Goal: Communication & Community: Answer question/provide support

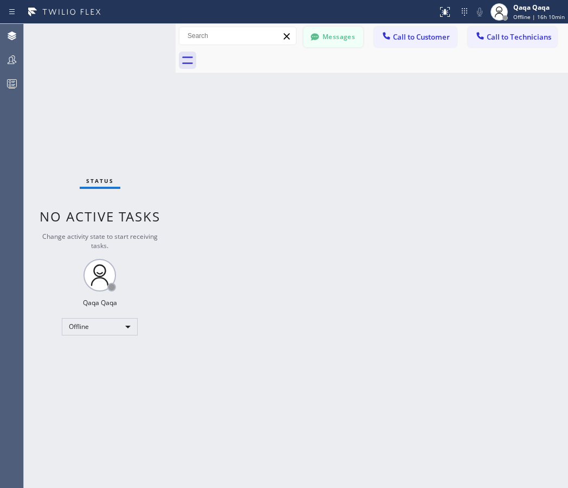
click at [315, 39] on icon at bounding box center [315, 36] width 8 height 7
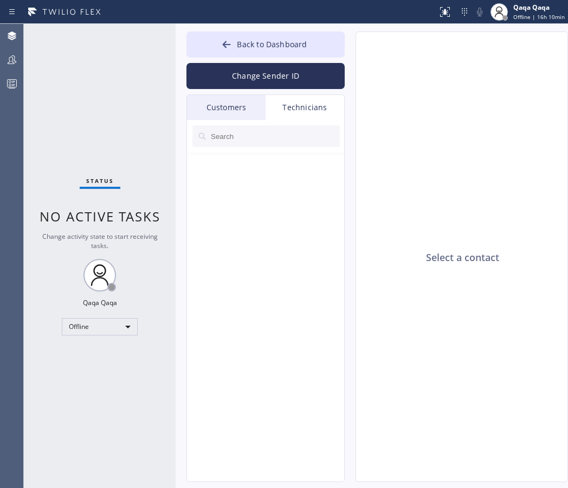
click at [221, 107] on div "Customers" at bounding box center [226, 107] width 79 height 25
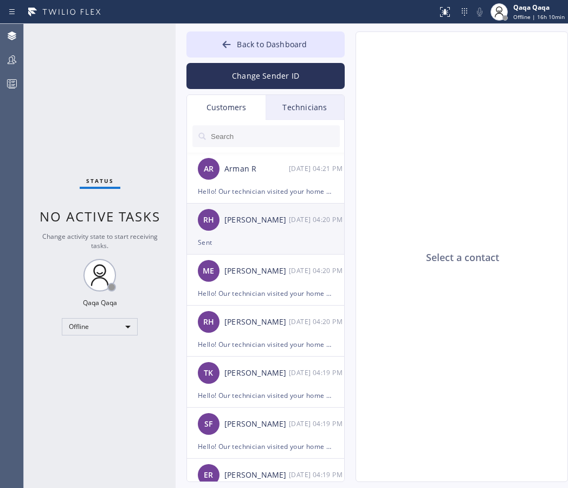
click at [277, 225] on div "[PERSON_NAME]" at bounding box center [257, 220] width 65 height 12
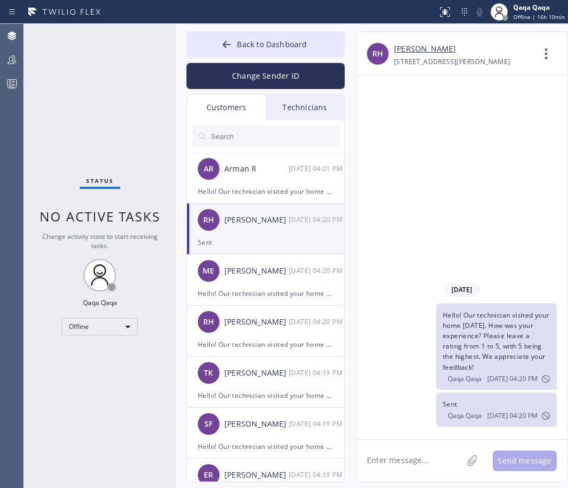
click at [226, 110] on div "Customers" at bounding box center [226, 107] width 79 height 25
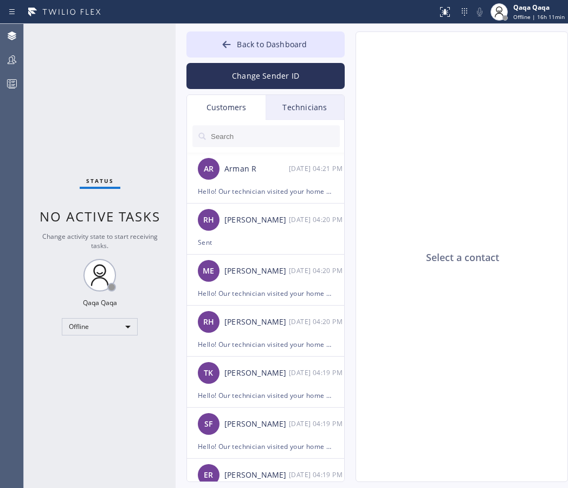
click at [240, 132] on input "text" at bounding box center [275, 136] width 130 height 22
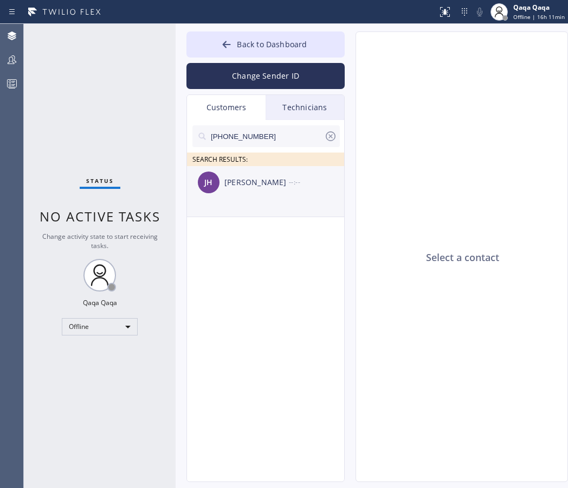
click at [258, 176] on div "[PERSON_NAME]" at bounding box center [257, 182] width 65 height 12
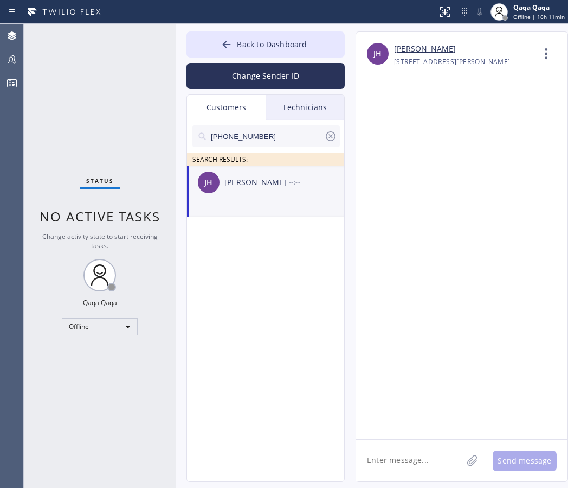
click at [382, 453] on textarea at bounding box center [409, 460] width 106 height 42
paste textarea ""Hello! Our technician visited your home [DATE]. How was your experience? Pleas…"
type textarea ""Hello! Our technician visited your home [DATE]. How was your experience? Pleas…"
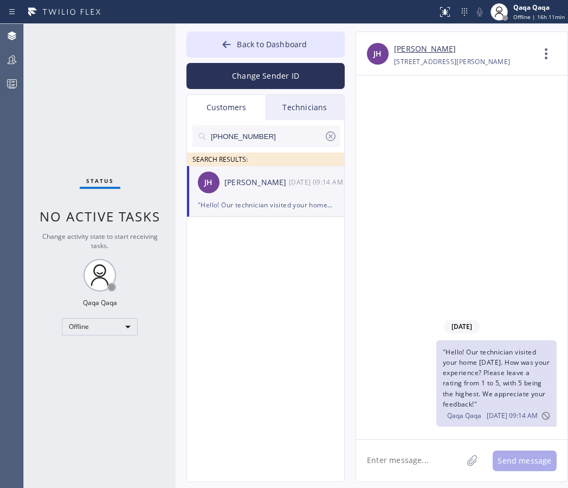
click at [239, 139] on input "[PHONE_NUMBER]" at bounding box center [267, 136] width 114 height 22
paste input "740) 398-2893"
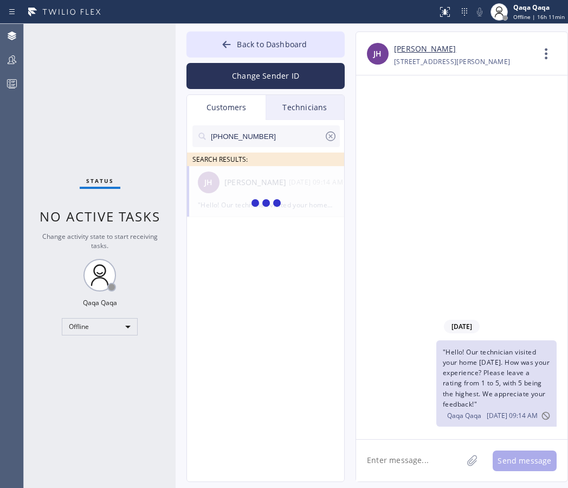
type input "[PHONE_NUMBER]"
click at [253, 187] on div "[PERSON_NAME]" at bounding box center [257, 182] width 65 height 12
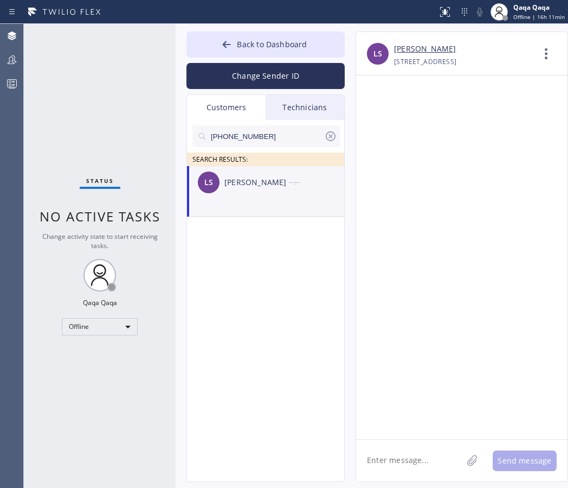
click at [395, 452] on textarea at bounding box center [409, 460] width 106 height 42
paste textarea ""Hello! Our technician visited your home [DATE]. How was your experience? Pleas…"
type textarea ""Hello! Our technician visited your home [DATE]. How was your experience? Pleas…"
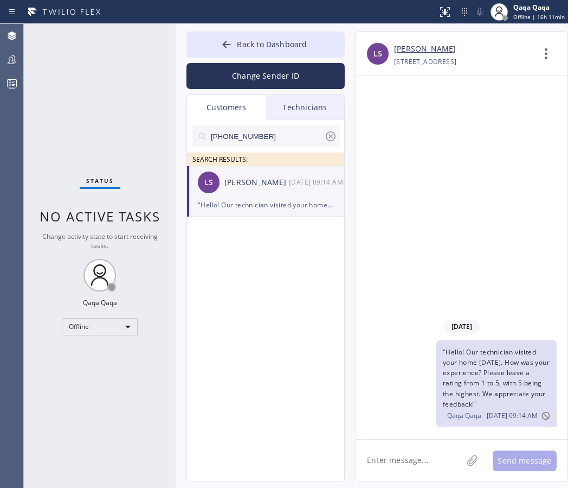
click at [282, 136] on input "[PHONE_NUMBER]" at bounding box center [267, 136] width 114 height 22
paste input "630) 338-3500"
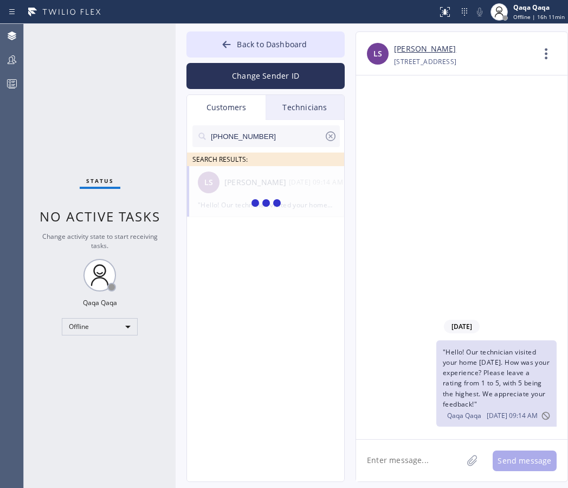
type input "[PHONE_NUMBER]"
click at [268, 188] on div "MT [PERSON_NAME] --:--" at bounding box center [266, 182] width 158 height 33
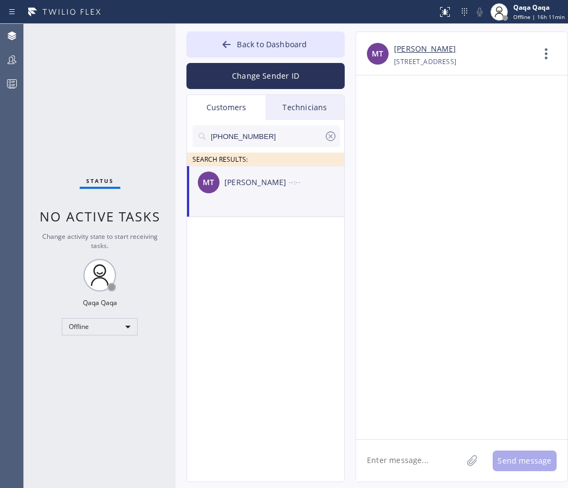
click at [402, 451] on textarea at bounding box center [409, 460] width 106 height 42
paste textarea ""Hello! Our technician visited your home [DATE]. How was your experience? Pleas…"
type textarea ""Hello! Our technician visited your home [DATE]. How was your experience? Pleas…"
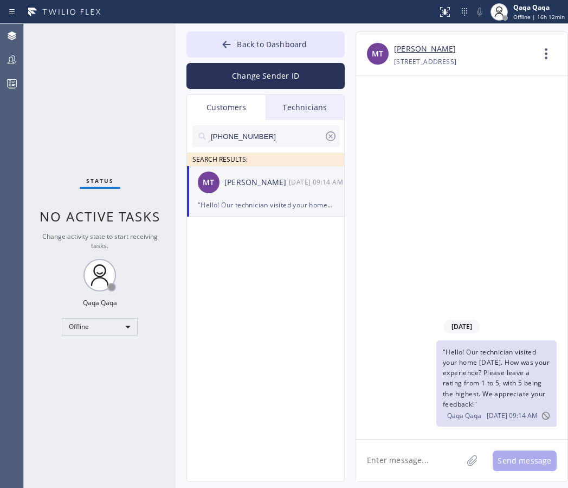
click at [260, 139] on input "[PHONE_NUMBER]" at bounding box center [267, 136] width 114 height 22
paste input "303) 918-4261"
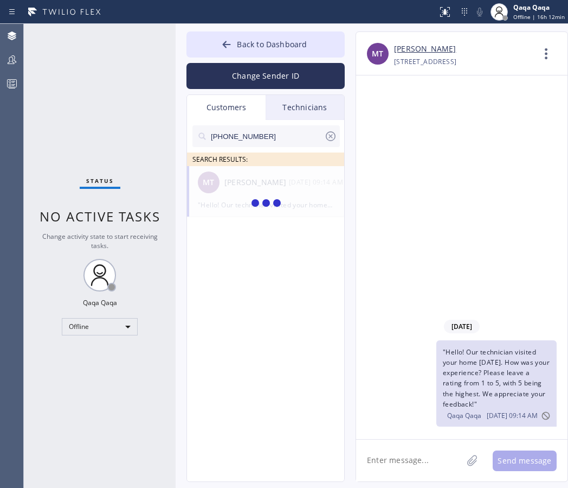
type input "[PHONE_NUMBER]"
click at [260, 185] on div "[PERSON_NAME]" at bounding box center [257, 182] width 65 height 12
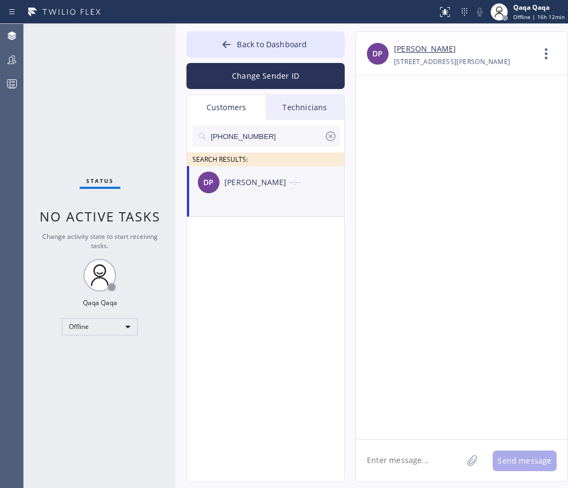
click at [402, 449] on textarea at bounding box center [409, 460] width 106 height 42
paste textarea ""Hello! Our technician visited your home [DATE]. How was your experience? Pleas…"
type textarea ""Hello! Our technician visited your home [DATE]. How was your experience? Pleas…"
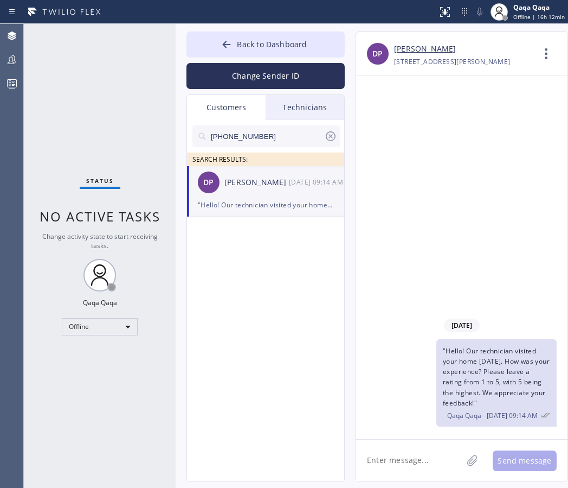
click at [271, 136] on input "[PHONE_NUMBER]" at bounding box center [267, 136] width 114 height 22
paste input "229) 834-8109"
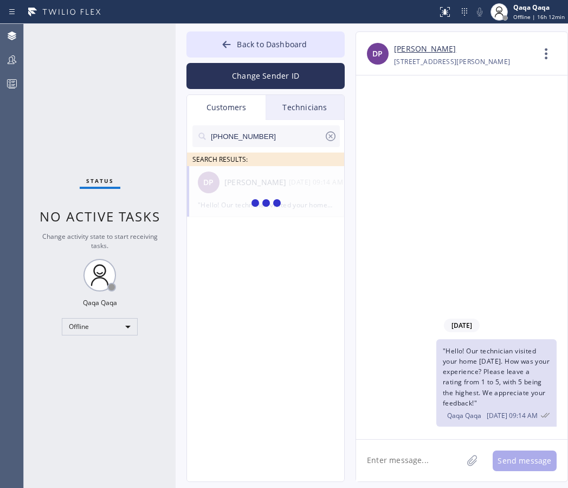
type input "[PHONE_NUMBER]"
click at [258, 184] on div "[PERSON_NAME]" at bounding box center [257, 182] width 65 height 12
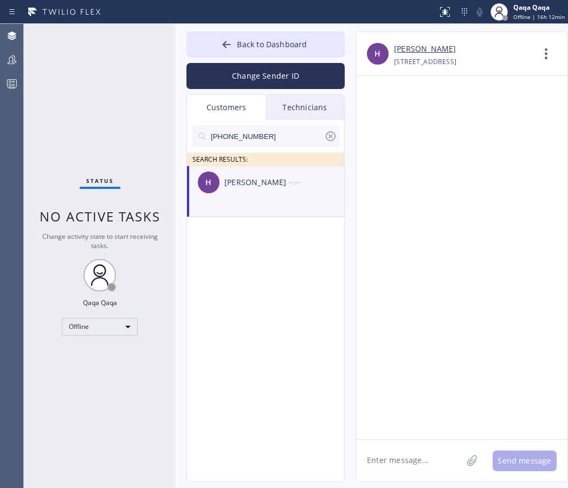
click at [414, 452] on textarea at bounding box center [409, 460] width 106 height 42
paste textarea ""Hello! Our technician visited your home [DATE]. How was your experience? Pleas…"
type textarea ""Hello! Our technician visited your home [DATE]. How was your experience? Pleas…"
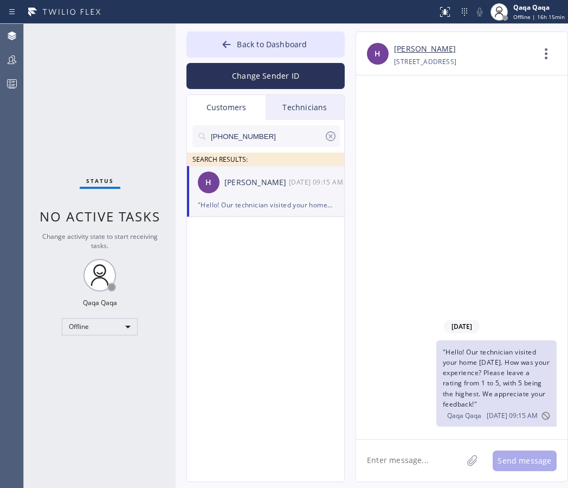
click at [258, 135] on input "[PHONE_NUMBER]" at bounding box center [267, 136] width 114 height 22
paste input "617) 875-2431"
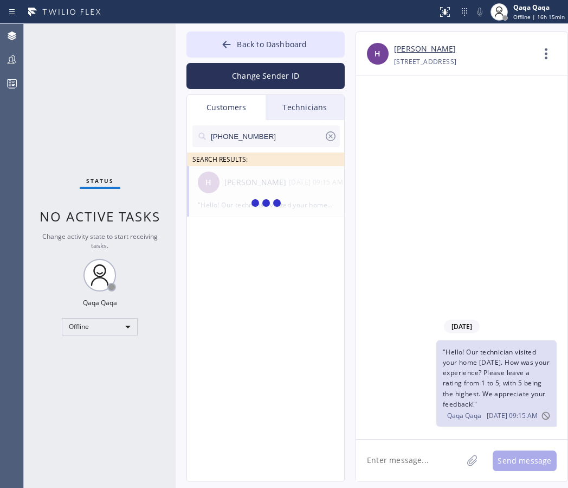
type input "[PHONE_NUMBER]"
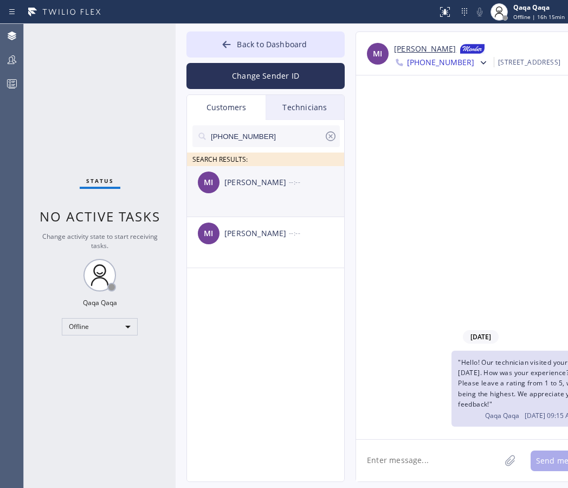
click at [272, 182] on div "[PERSON_NAME]" at bounding box center [257, 182] width 65 height 12
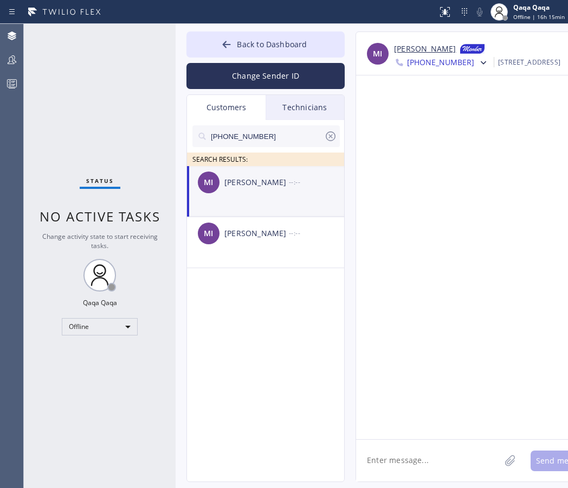
click at [400, 465] on textarea at bounding box center [428, 460] width 144 height 42
paste textarea ""Hello! Our technician visited your home [DATE]. How was your experience? Pleas…"
type textarea ""Hello! Our technician visited your home [DATE]. How was your experience? Pleas…"
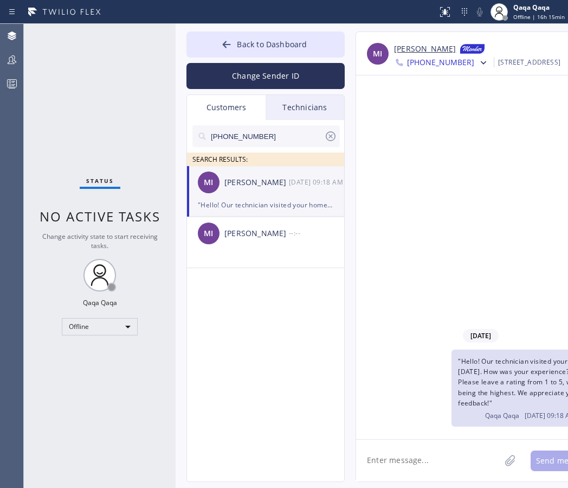
click at [294, 132] on input "[PHONE_NUMBER]" at bounding box center [267, 136] width 114 height 22
paste input "305) 496-0467"
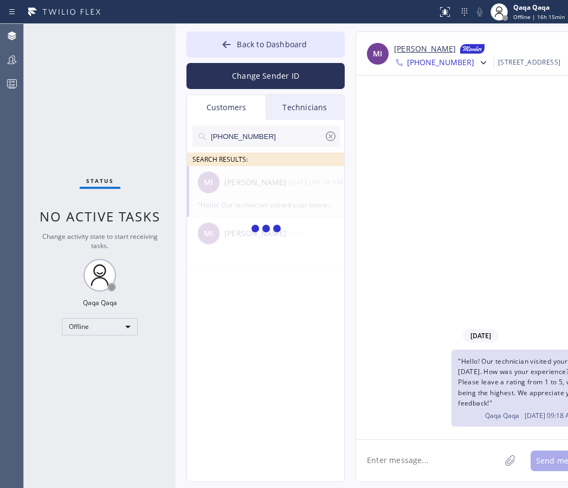
type input "[PHONE_NUMBER]"
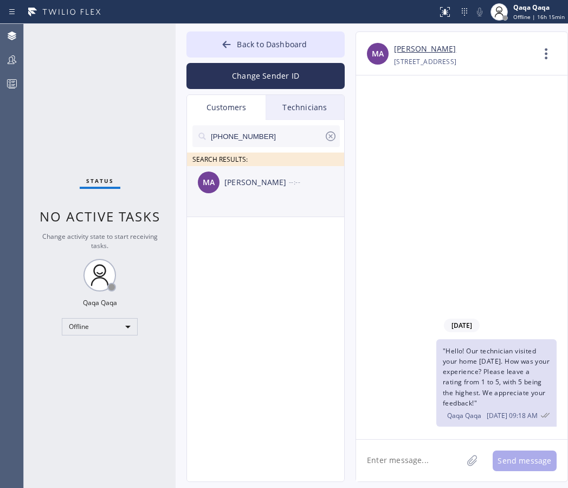
click at [243, 185] on div "[PERSON_NAME]" at bounding box center [257, 182] width 65 height 12
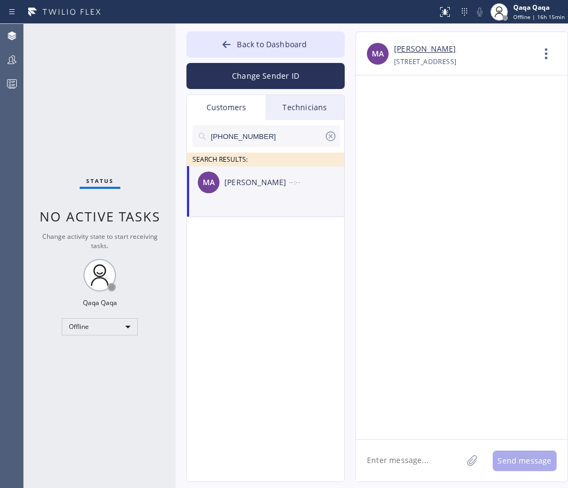
click at [388, 455] on textarea at bounding box center [409, 460] width 106 height 42
paste textarea ""Hello! Our technician visited your home [DATE]. How was your experience? Pleas…"
type textarea ""Hello! Our technician visited your home [DATE]. How was your experience? Pleas…"
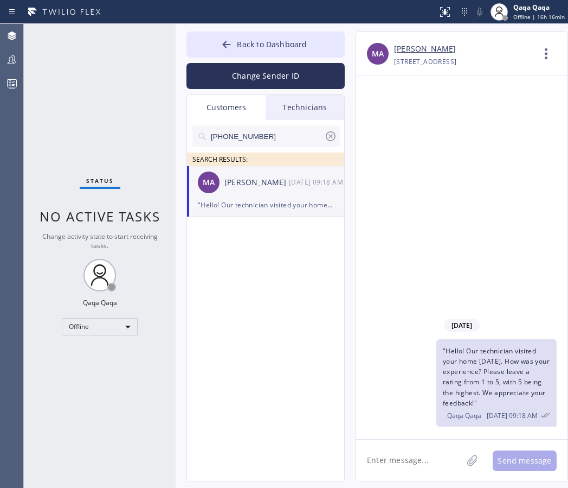
click at [282, 137] on input "[PHONE_NUMBER]" at bounding box center [267, 136] width 114 height 22
paste input "646) 229-8861"
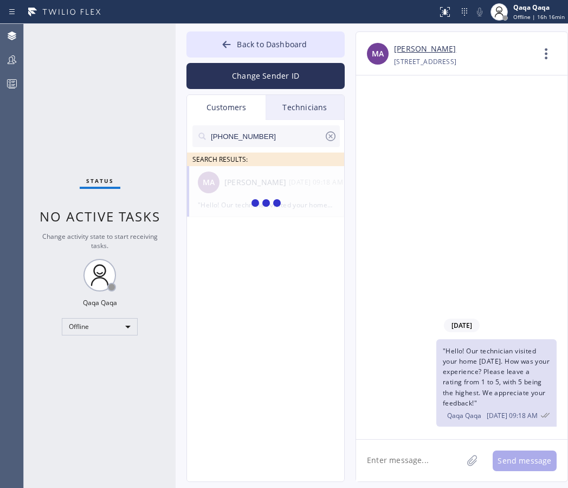
type input "[PHONE_NUMBER]"
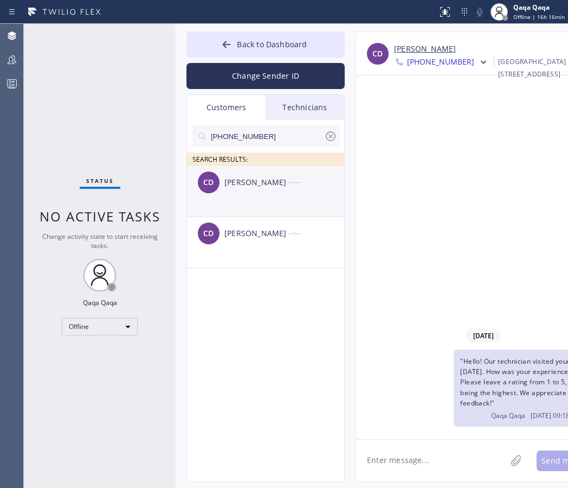
click at [248, 189] on div "CD [PERSON_NAME] --:--" at bounding box center [266, 182] width 158 height 33
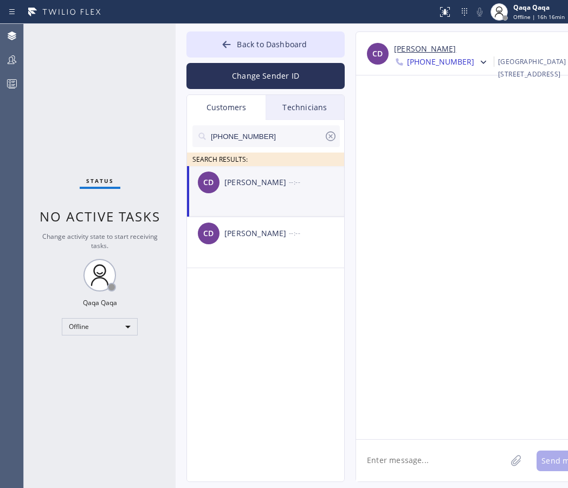
click at [415, 445] on textarea at bounding box center [431, 460] width 150 height 42
paste textarea ""Hello! Our technician visited your home [DATE]. How was your experience? Pleas…"
type textarea ""Hello! Our technician visited your home [DATE]. How was your experience? Pleas…"
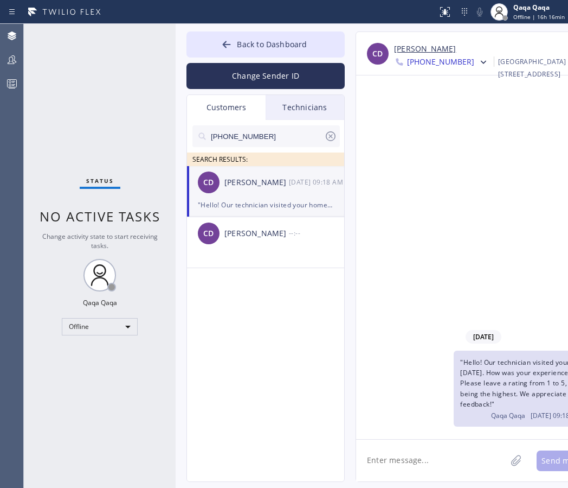
click at [261, 133] on input "[PHONE_NUMBER]" at bounding box center [267, 136] width 114 height 22
paste input "305) 496-0467"
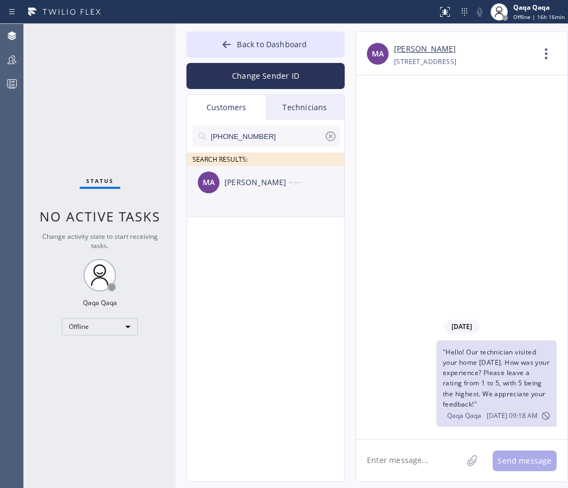
click at [248, 185] on div "[PERSON_NAME]" at bounding box center [257, 182] width 65 height 12
click at [251, 138] on input "[PHONE_NUMBER]" at bounding box center [267, 136] width 114 height 22
paste input "23) 459-5935"
type input "[PHONE_NUMBER]"
click at [260, 187] on div "[PERSON_NAME]" at bounding box center [257, 182] width 65 height 12
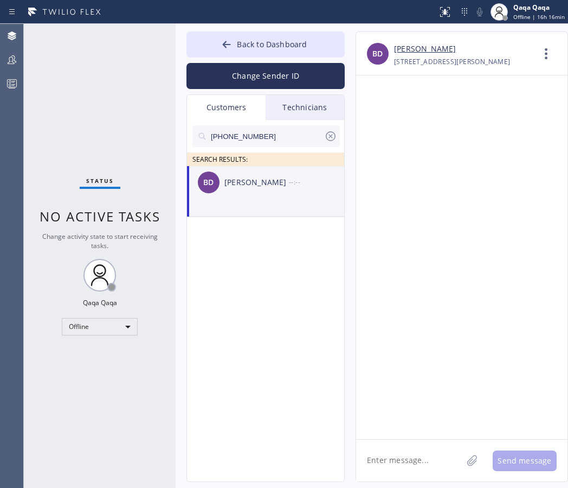
click at [393, 452] on textarea at bounding box center [409, 460] width 106 height 42
paste textarea ""Hello! Our technician visited your home [DATE]. How was your experience? Pleas…"
type textarea ""Hello! Our technician visited your home [DATE]. How was your experience? Pleas…"
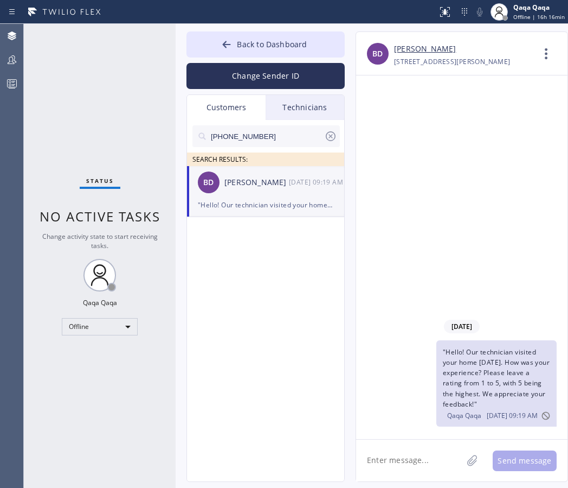
click at [275, 138] on input "[PHONE_NUMBER]" at bounding box center [267, 136] width 114 height 22
paste input "714) 287-8423"
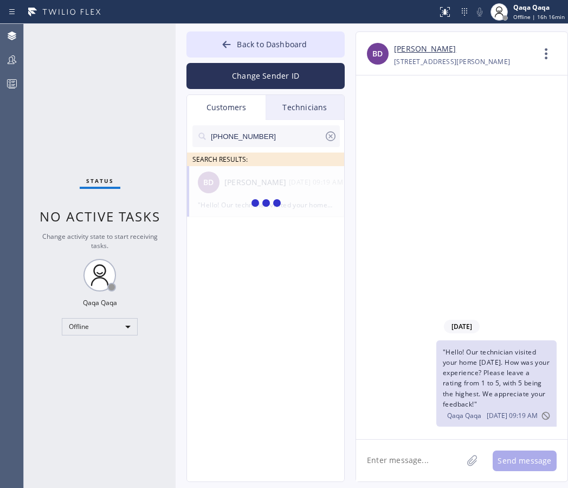
type input "[PHONE_NUMBER]"
click at [253, 182] on div "[PERSON_NAME]" at bounding box center [257, 182] width 65 height 12
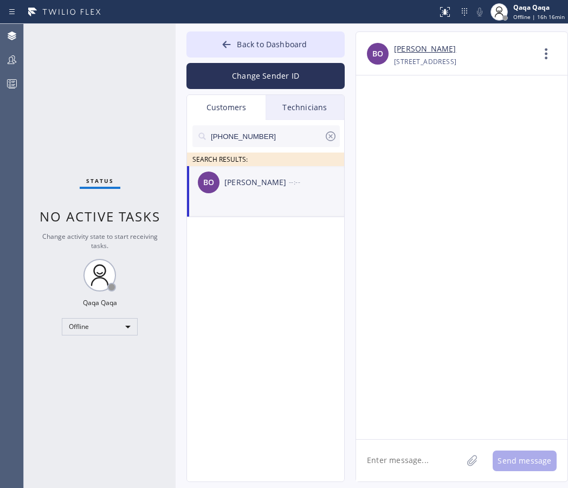
click at [427, 460] on textarea at bounding box center [409, 460] width 106 height 42
paste textarea ""Hello! Our technician visited your home [DATE]. How was your experience? Pleas…"
type textarea ""Hello! Our technician visited your home [DATE]. How was your experience? Pleas…"
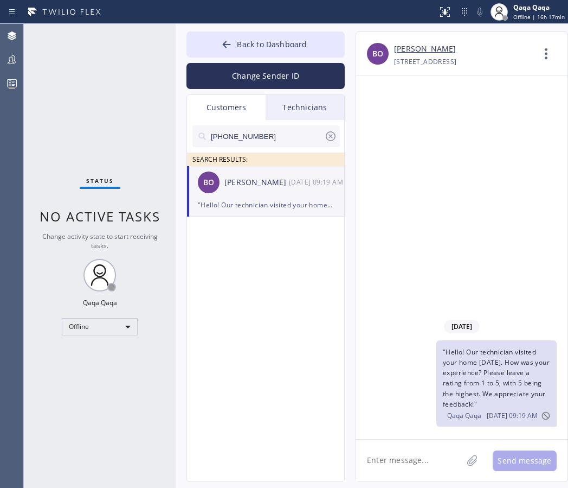
click at [273, 136] on input "[PHONE_NUMBER]" at bounding box center [267, 136] width 114 height 22
paste input "602) 568-0710"
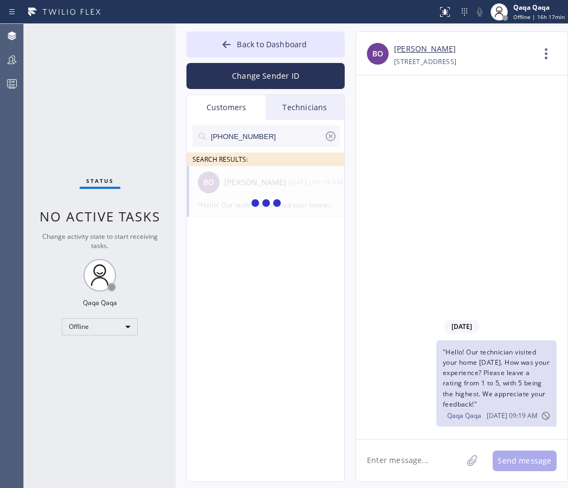
type input "[PHONE_NUMBER]"
click at [233, 183] on div "[PERSON_NAME]" at bounding box center [257, 182] width 65 height 12
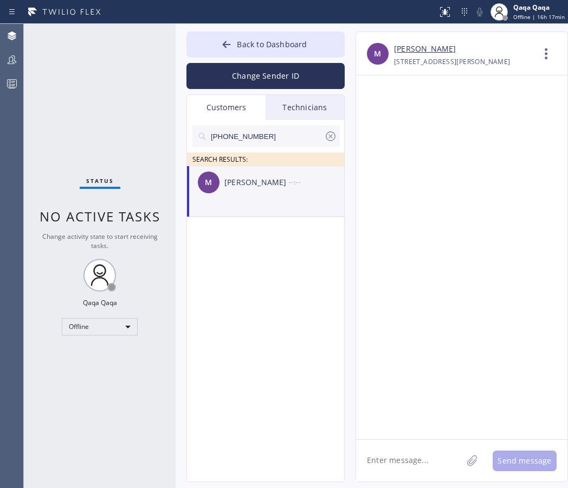
click at [400, 450] on textarea at bounding box center [409, 460] width 106 height 42
paste textarea ""Hello! Our technician visited your home [DATE]. How was your experience? Pleas…"
type textarea ""Hello! Our technician visited your home [DATE]. How was your experience? Pleas…"
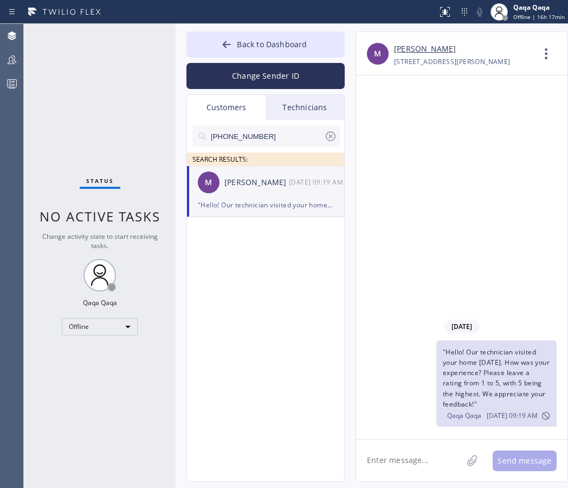
click at [272, 137] on input "[PHONE_NUMBER]" at bounding box center [267, 136] width 114 height 22
paste input "8) 213-1974"
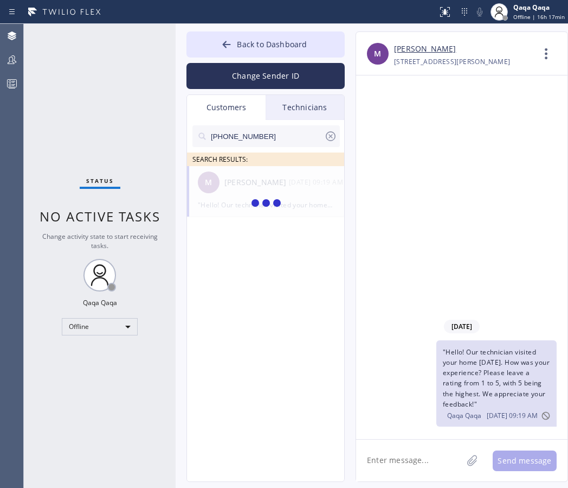
type input "[PHONE_NUMBER]"
click at [247, 187] on div "[PERSON_NAME]" at bounding box center [257, 182] width 65 height 12
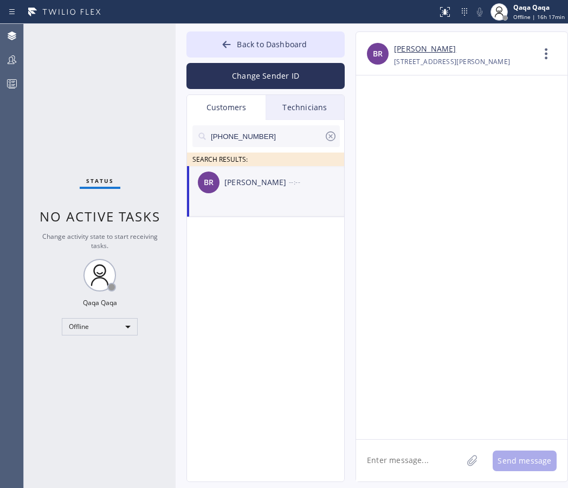
click at [387, 470] on textarea at bounding box center [409, 460] width 106 height 42
paste textarea ""Hello! Our technician visited your home [DATE]. How was your experience? Pleas…"
type textarea ""Hello! Our technician visited your home [DATE]. How was your experience? Pleas…"
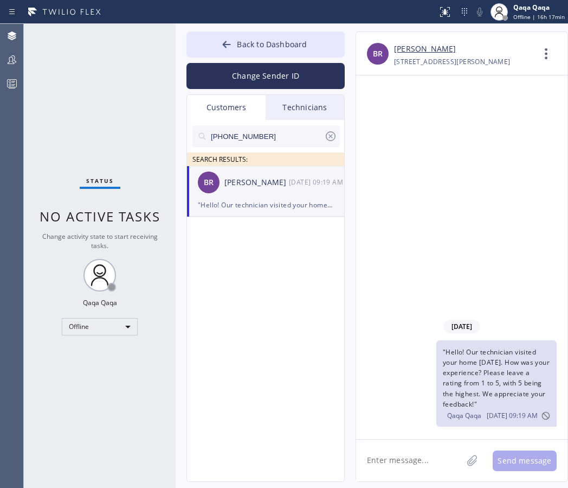
click at [273, 140] on input "[PHONE_NUMBER]" at bounding box center [267, 136] width 114 height 22
paste input "503) 970-0812"
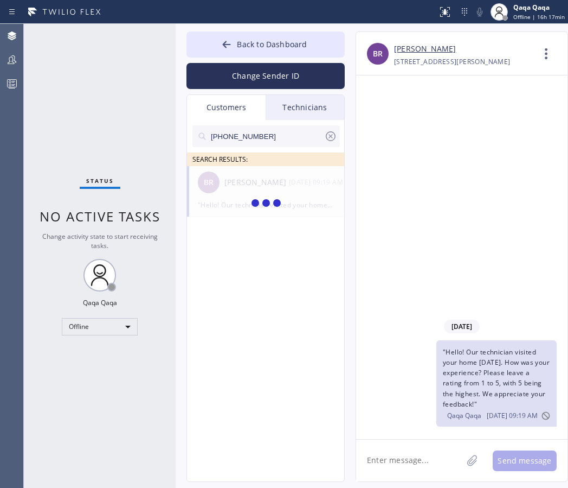
type input "[PHONE_NUMBER]"
click at [244, 181] on div "[PERSON_NAME]" at bounding box center [257, 182] width 65 height 12
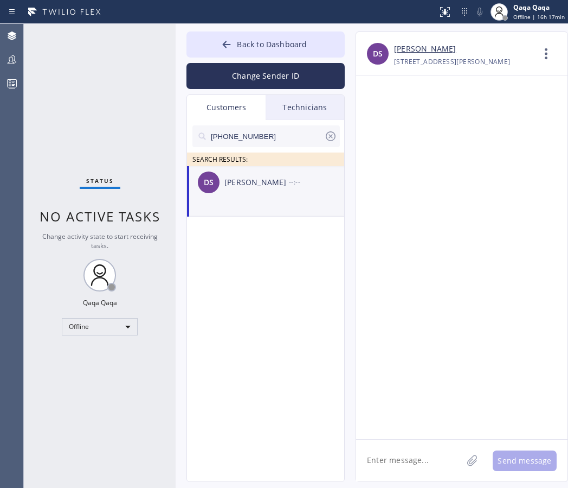
click at [399, 456] on textarea at bounding box center [409, 460] width 106 height 42
paste textarea ""Hello! Our technician visited your home [DATE]. How was your experience? Pleas…"
type textarea ""Hello! Our technician visited your home [DATE]. How was your experience? Pleas…"
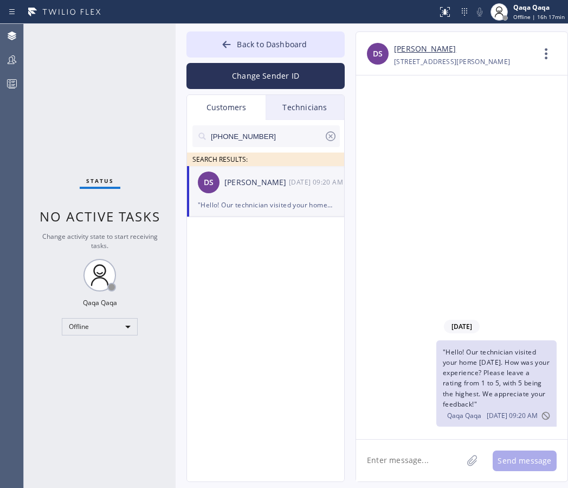
click at [291, 138] on input "[PHONE_NUMBER]" at bounding box center [267, 136] width 114 height 22
paste input "707) 599-959"
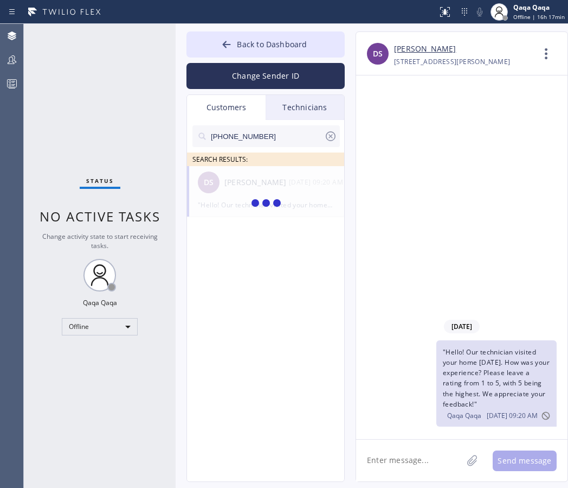
type input "[PHONE_NUMBER]"
click at [252, 186] on div "[PERSON_NAME]" at bounding box center [257, 182] width 65 height 12
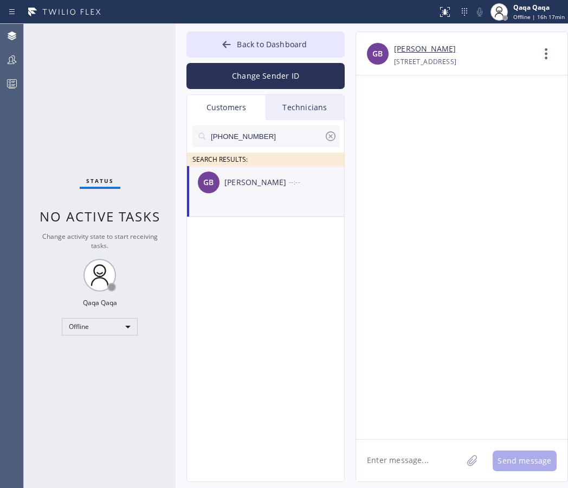
click at [413, 460] on textarea at bounding box center [409, 460] width 106 height 42
paste textarea ""Hello! Our technician visited your home [DATE]. How was your experience? Pleas…"
type textarea ""Hello! Our technician visited your home [DATE]. How was your experience? Pleas…"
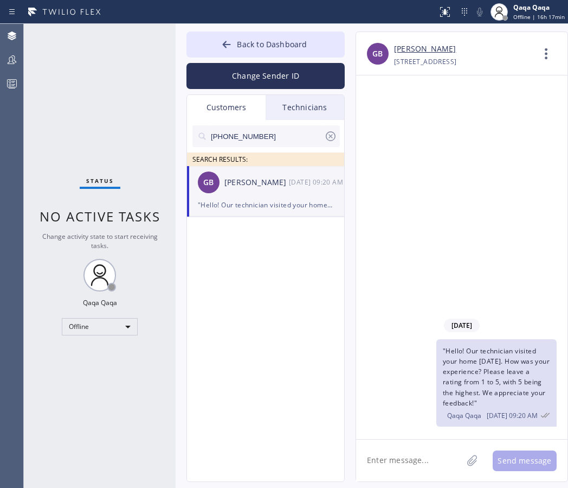
click at [282, 134] on input "[PHONE_NUMBER]" at bounding box center [267, 136] width 114 height 22
paste input "425) 366-9600"
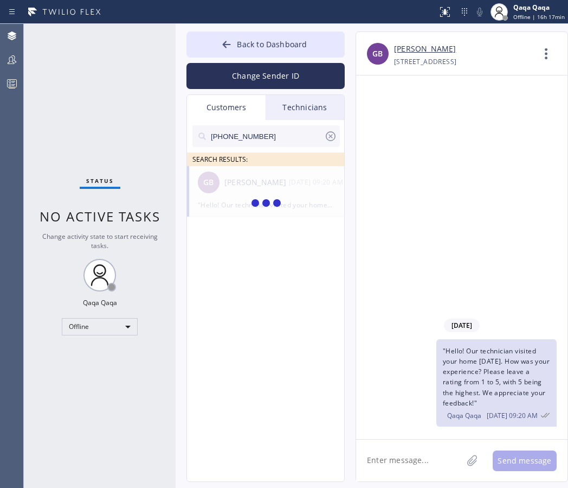
type input "[PHONE_NUMBER]"
click at [239, 177] on div "[PERSON_NAME]" at bounding box center [257, 182] width 65 height 12
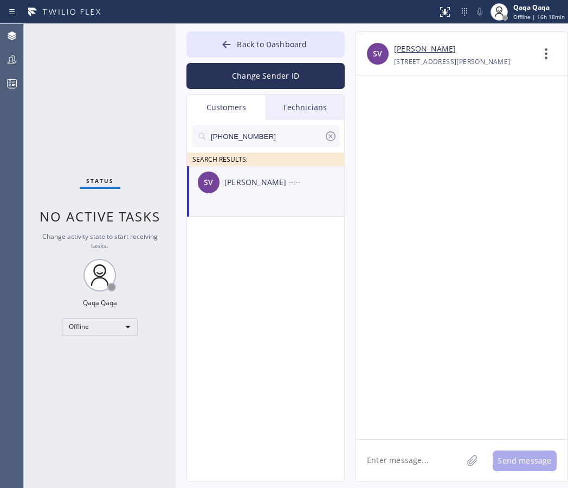
click at [399, 453] on textarea at bounding box center [409, 460] width 106 height 42
paste textarea ""Hello! Our technician visited your home [DATE]. How was your experience? Pleas…"
type textarea ""Hello! Our technician visited your home [DATE]. How was your experience? Pleas…"
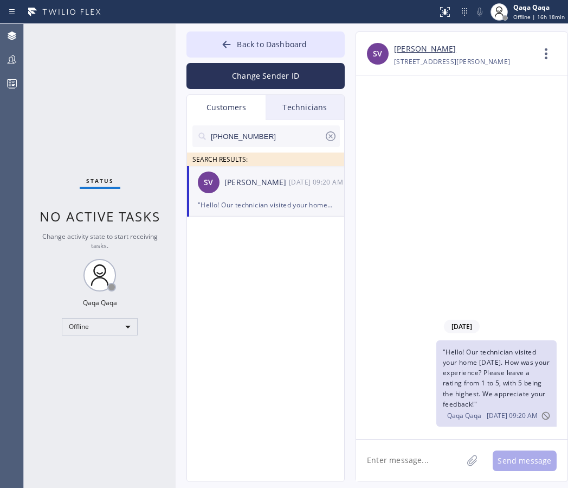
click at [279, 143] on input "[PHONE_NUMBER]" at bounding box center [267, 136] width 114 height 22
paste input "650) 515-7332"
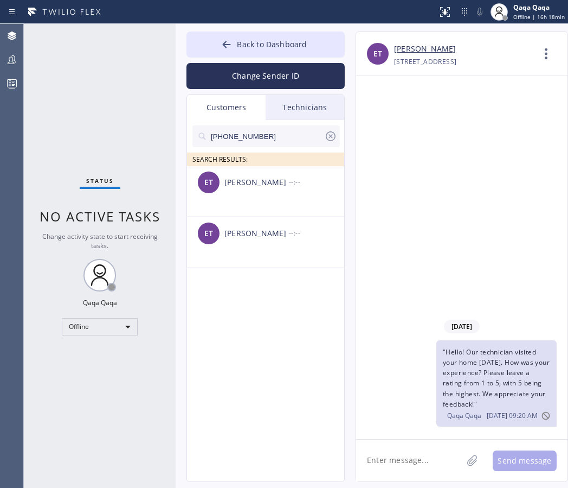
type input "[PHONE_NUMBER]"
click at [258, 190] on div "ET [PERSON_NAME] --:--" at bounding box center [266, 182] width 158 height 33
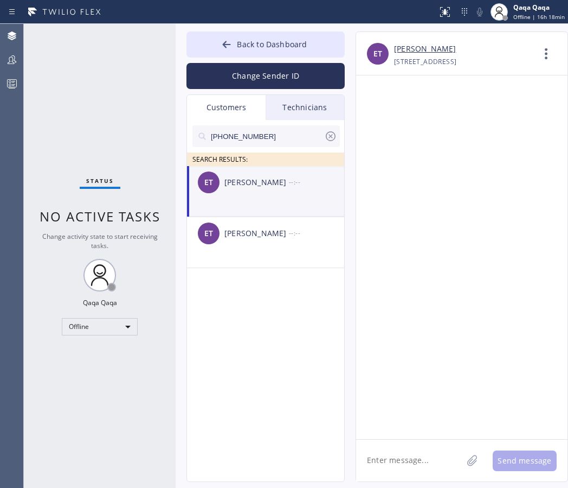
click at [409, 446] on textarea at bounding box center [409, 460] width 106 height 42
paste textarea ""Hello! Our technician visited your home [DATE]. How was your experience? Pleas…"
type textarea ""Hello! Our technician visited your home [DATE]. How was your experience? Pleas…"
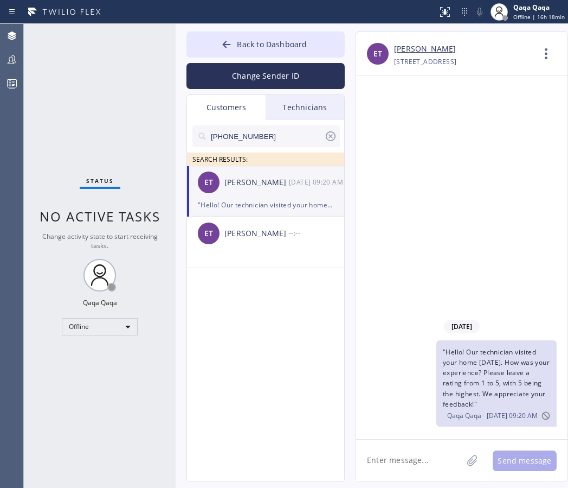
click at [273, 136] on input "[PHONE_NUMBER]" at bounding box center [267, 136] width 114 height 22
paste input "text"
click at [253, 177] on div "[PERSON_NAME]" at bounding box center [257, 182] width 65 height 12
click at [416, 464] on textarea at bounding box center [409, 460] width 106 height 42
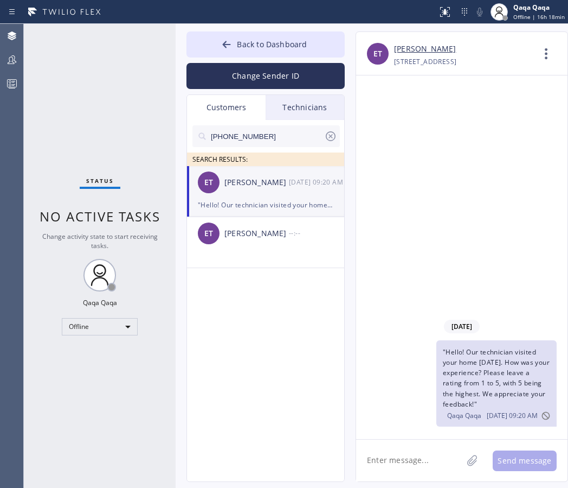
click at [257, 192] on div "ET [PERSON_NAME] [DATE] 09:20 AM" at bounding box center [266, 182] width 158 height 33
click at [268, 132] on input "[PHONE_NUMBER]" at bounding box center [267, 136] width 114 height 22
paste input "867-6629"
click at [249, 177] on div "[PERSON_NAME]" at bounding box center [257, 182] width 65 height 12
click at [270, 199] on div ""Hello! Our technician visited your home [DATE]. How was your experience? Pleas…" at bounding box center [266, 205] width 136 height 12
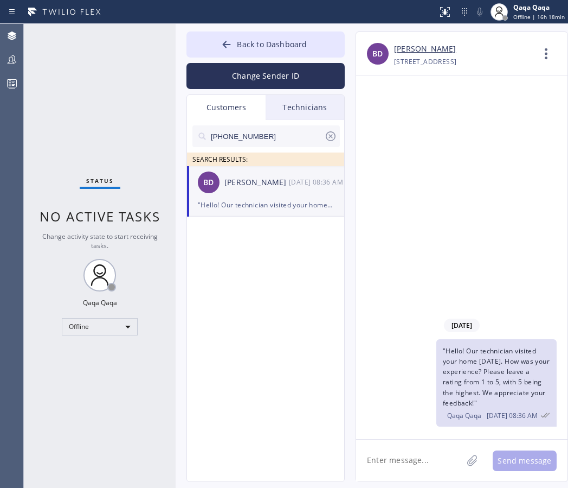
click at [266, 141] on input "[PHONE_NUMBER]" at bounding box center [267, 136] width 114 height 22
paste input "408) 646-6857"
type input "[PHONE_NUMBER]"
click at [251, 175] on div "JQ [PERSON_NAME] --:--" at bounding box center [266, 182] width 158 height 33
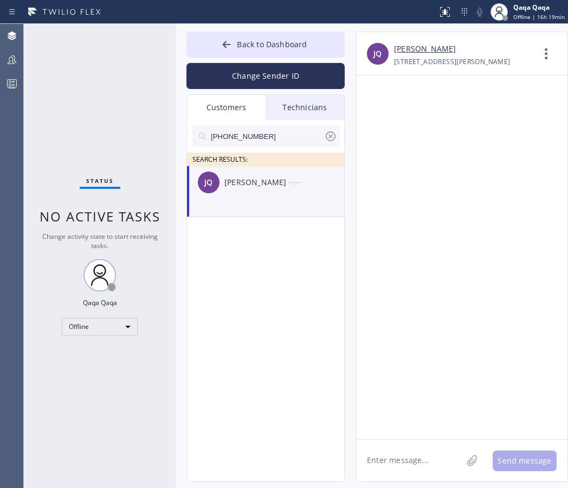
click at [402, 459] on textarea at bounding box center [409, 460] width 106 height 42
paste textarea ""Hello! Our technician visited your home [DATE]. How was your experience? Pleas…"
type textarea ""Hello! Our technician visited your home [DATE]. How was your experience? Pleas…"
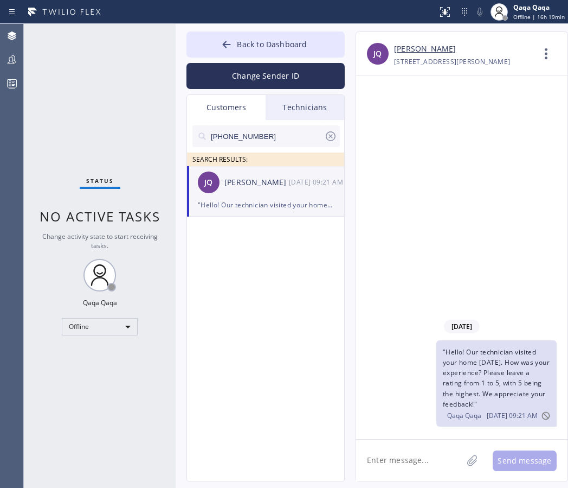
click at [267, 128] on input "[PHONE_NUMBER]" at bounding box center [267, 136] width 114 height 22
paste input "954) 383-6738"
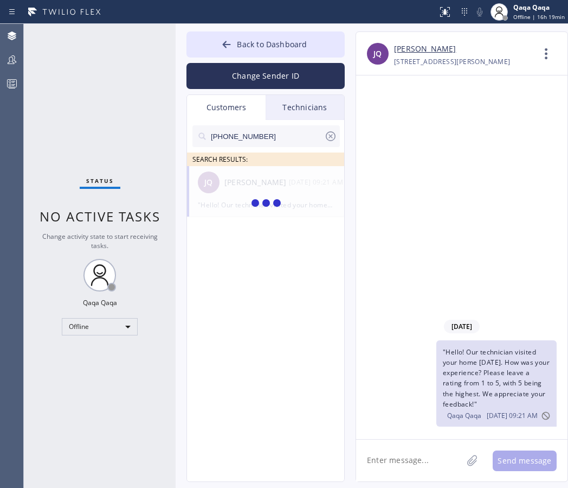
type input "[PHONE_NUMBER]"
click at [246, 191] on div "ME [PERSON_NAME] --:--" at bounding box center [266, 182] width 158 height 33
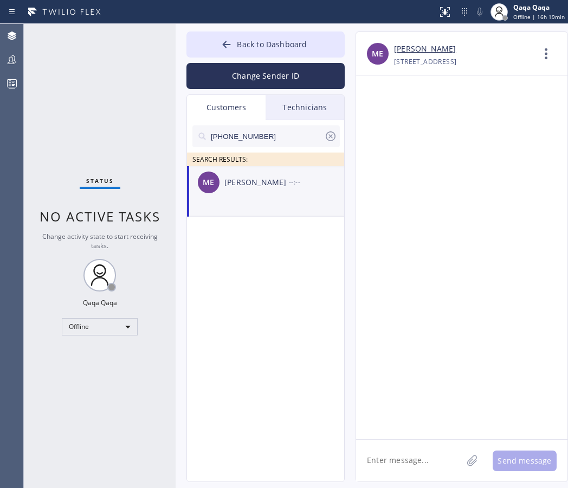
click at [405, 471] on textarea at bounding box center [409, 460] width 106 height 42
paste textarea ""Hello! Our technician visited your home [DATE]. How was your experience? Pleas…"
type textarea ""Hello! Our technician visited your home [DATE]. How was your experience? Pleas…"
